Goal: Task Accomplishment & Management: Use online tool/utility

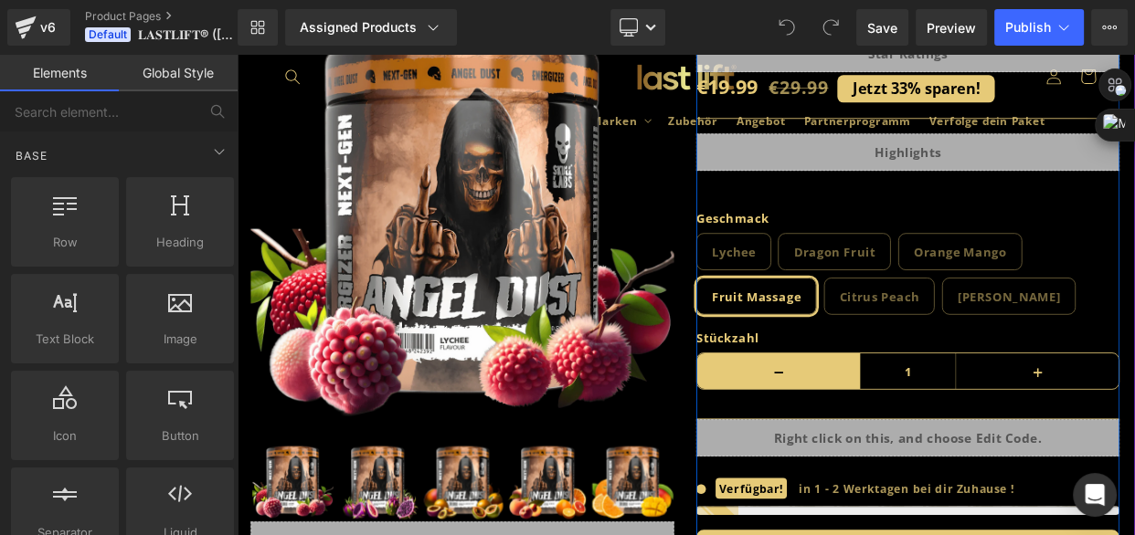
scroll to position [165, 0]
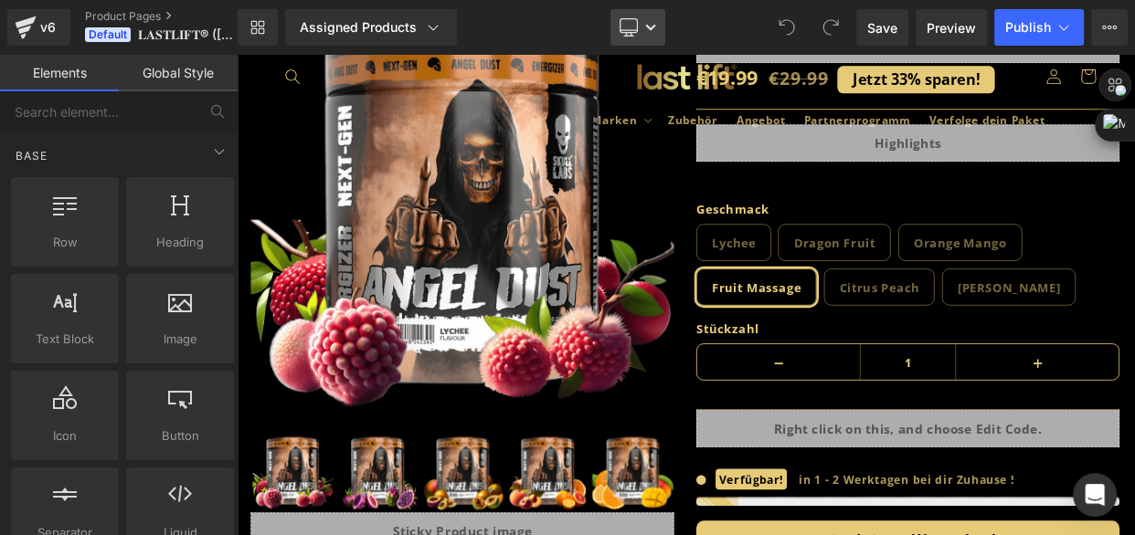
click at [648, 29] on icon at bounding box center [650, 27] width 11 height 11
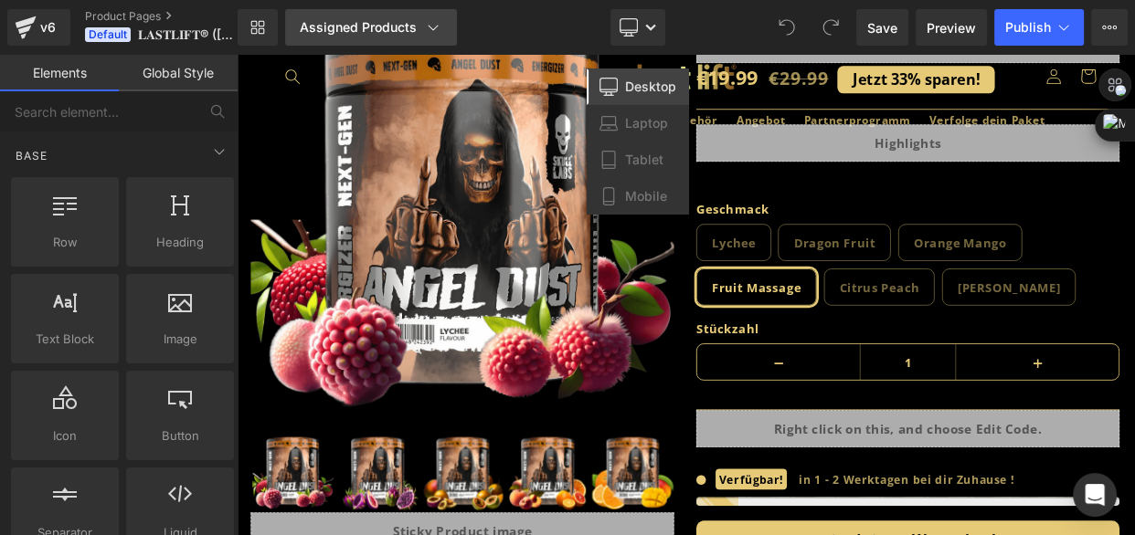
click at [413, 25] on div "Assigned Products" at bounding box center [371, 27] width 143 height 18
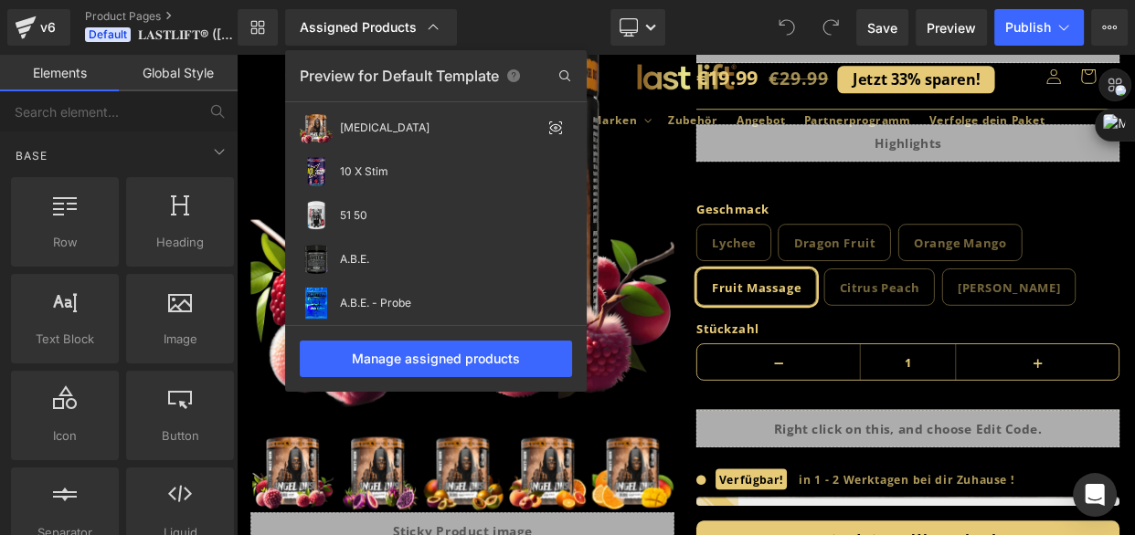
click at [522, 18] on div "Library Assigned Products Preview for Default Template [MEDICAL_DATA] 10 X Stim…" at bounding box center [686, 27] width 897 height 37
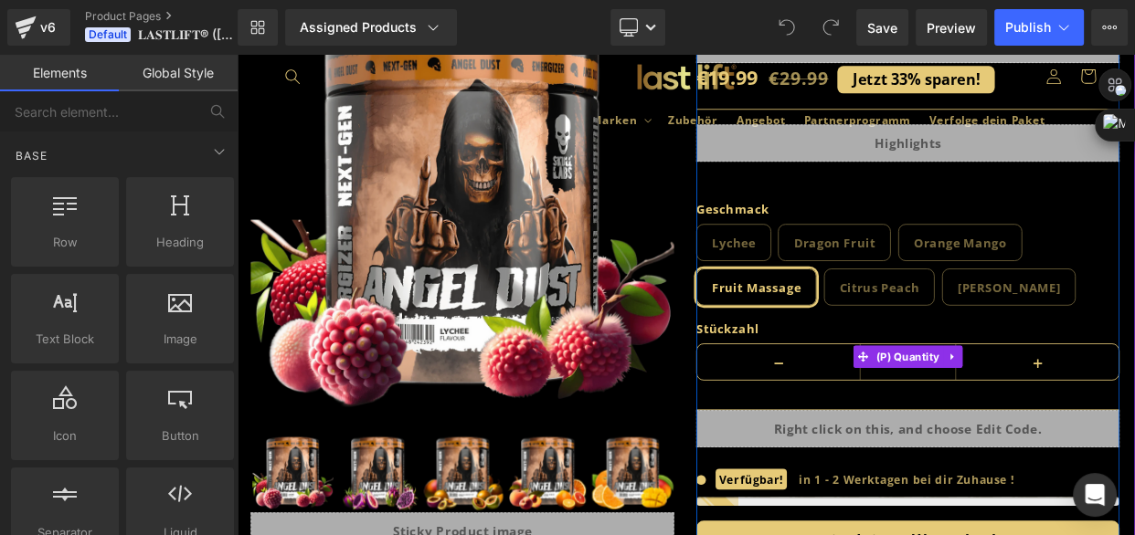
click at [968, 388] on label "Stückzahl" at bounding box center [1062, 399] width 521 height 22
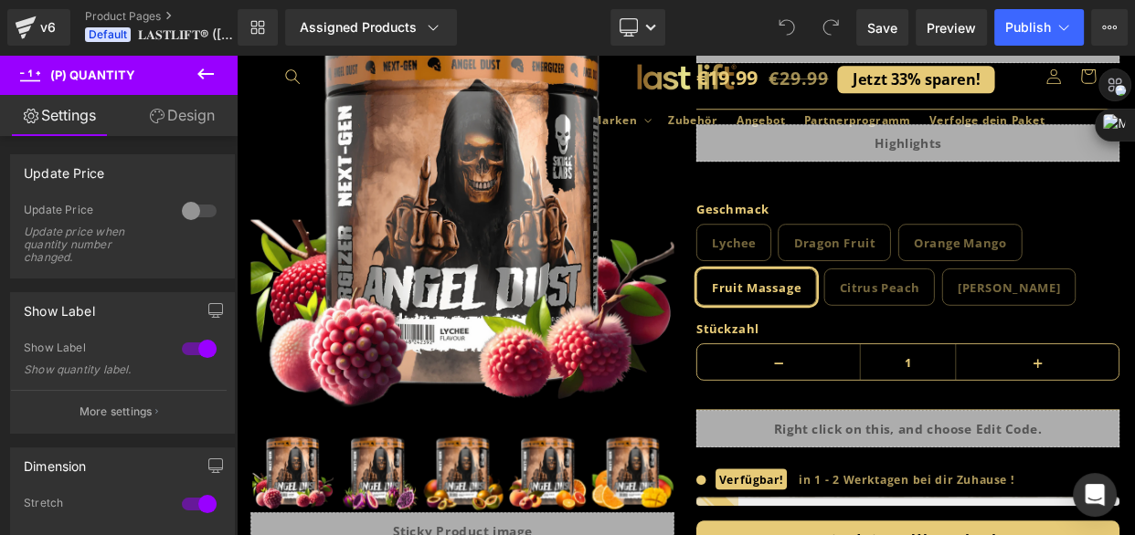
click at [164, 119] on link "Design" at bounding box center [181, 115] width 119 height 41
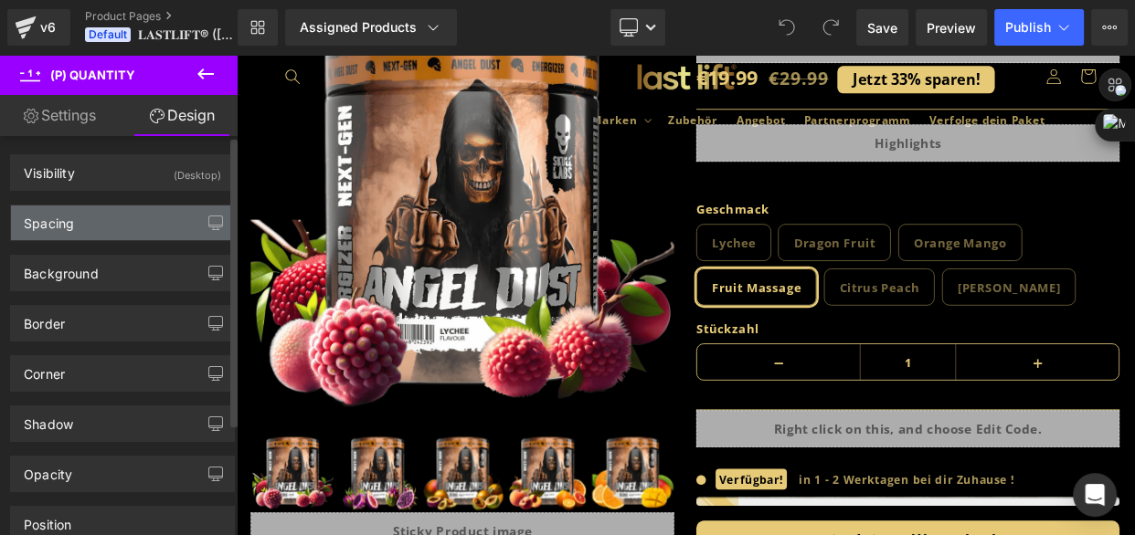
click at [164, 221] on div "Spacing" at bounding box center [122, 223] width 223 height 35
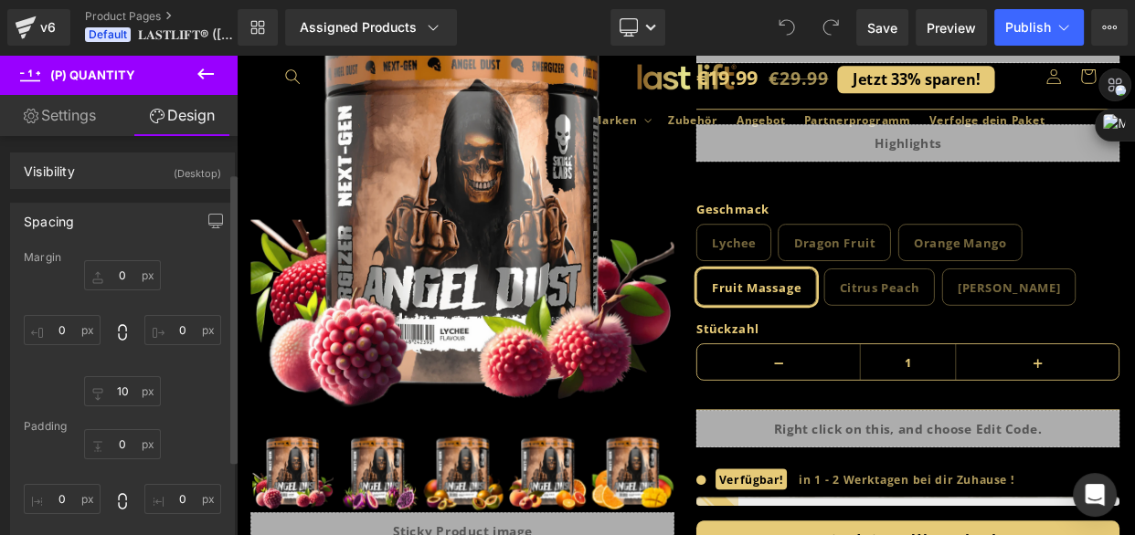
scroll to position [0, 0]
click at [122, 271] on input "text" at bounding box center [122, 277] width 77 height 30
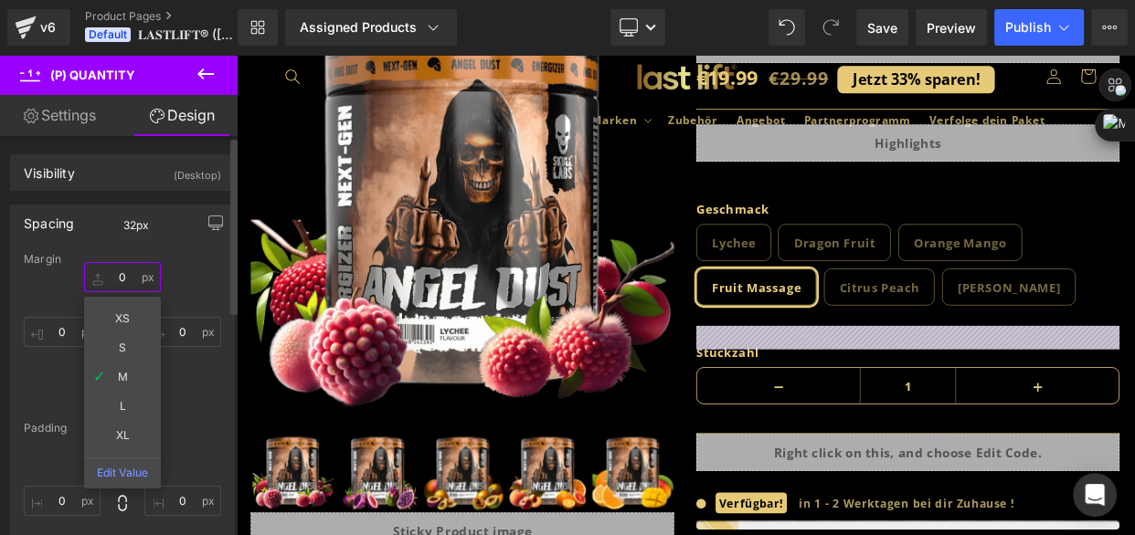
click at [131, 270] on input "text" at bounding box center [122, 277] width 77 height 30
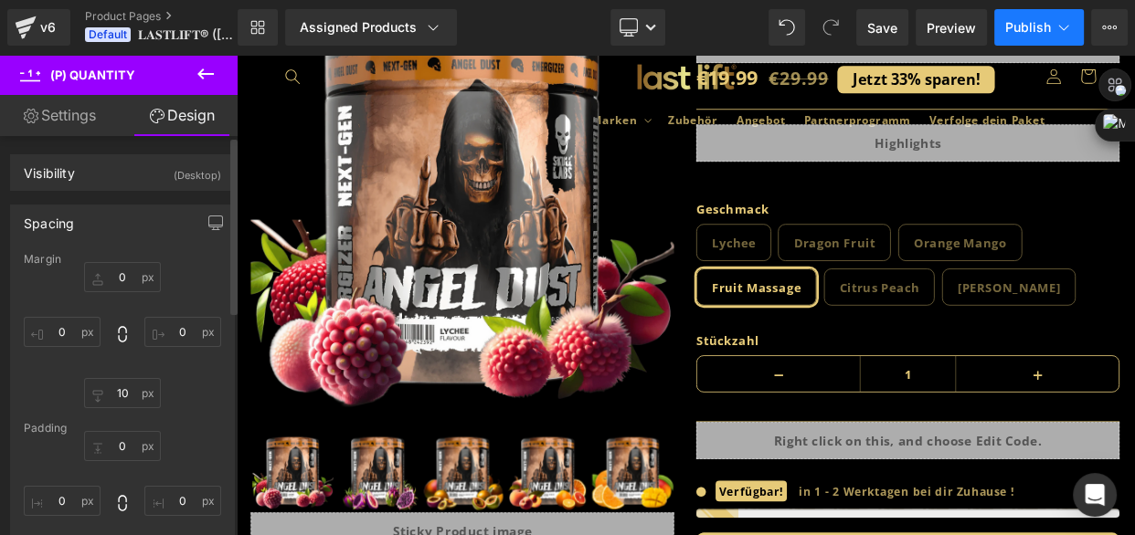
click at [1024, 36] on button "Publish" at bounding box center [1039, 27] width 90 height 37
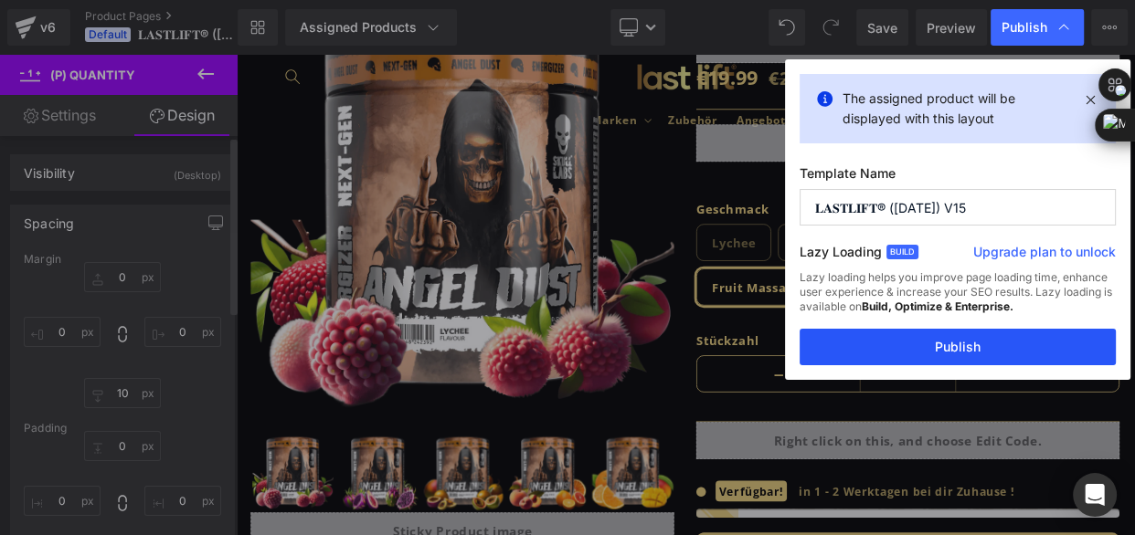
drag, startPoint x: 937, startPoint y: 344, endPoint x: 868, endPoint y: 350, distance: 68.7
click at [937, 344] on button "Publish" at bounding box center [957, 347] width 316 height 37
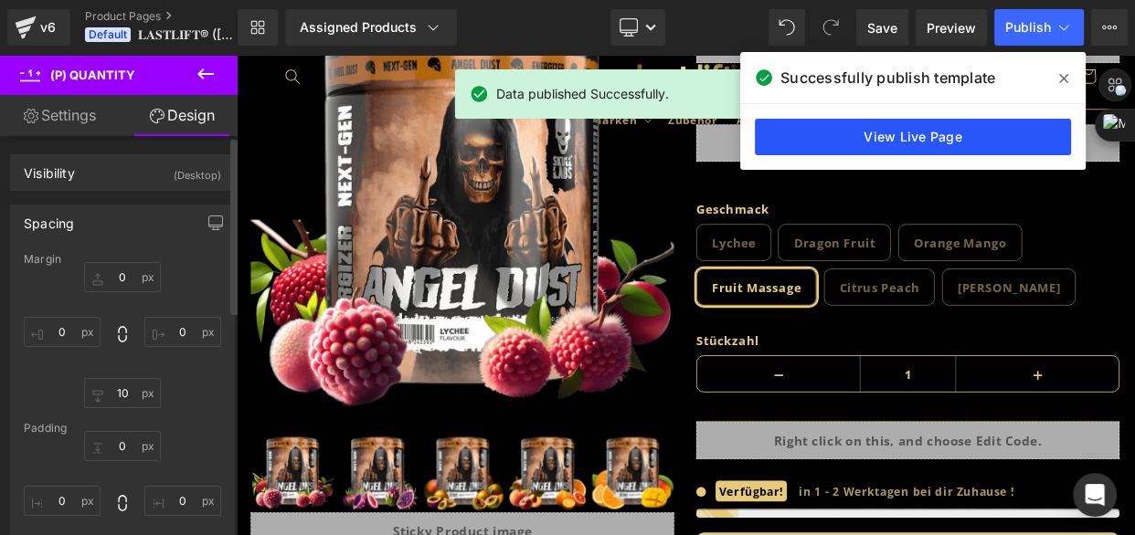
click at [892, 132] on link "View Live Page" at bounding box center [913, 137] width 316 height 37
